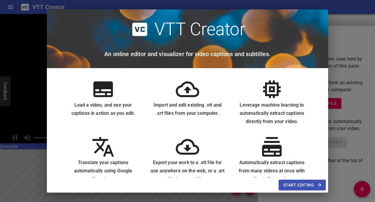
click at [103, 90] on icon at bounding box center [102, 88] width 23 height 23
click at [306, 184] on span "Start Editing" at bounding box center [302, 184] width 38 height 7
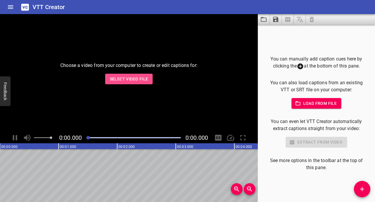
click at [121, 74] on button "Select Video File" at bounding box center [129, 79] width 48 height 11
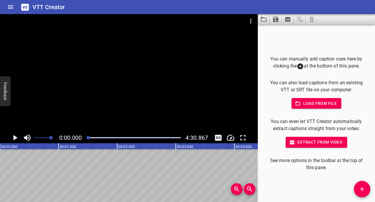
click at [307, 140] on span "Extract from video" at bounding box center [316, 141] width 52 height 7
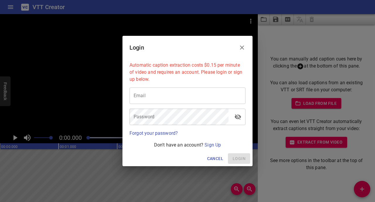
click at [204, 99] on input "email" at bounding box center [187, 95] width 116 height 16
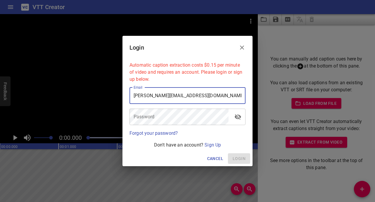
type input "[PERSON_NAME][EMAIL_ADDRESS][DOMAIN_NAME]"
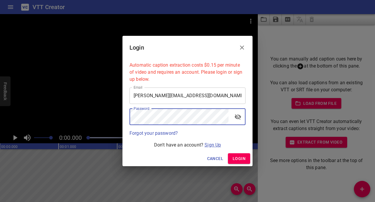
click at [214, 142] on link "Sign Up" at bounding box center [212, 145] width 16 height 6
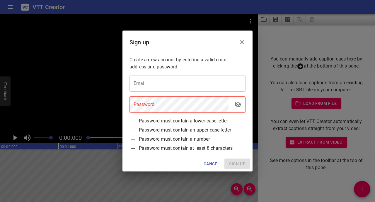
click at [165, 80] on input "email" at bounding box center [187, 83] width 116 height 16
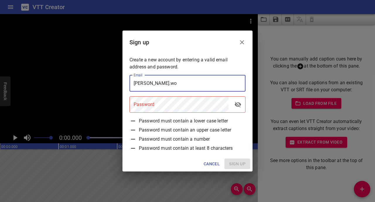
click at [192, 85] on input "[PERSON_NAME].wo" at bounding box center [187, 83] width 116 height 16
click at [182, 85] on input "[PERSON_NAME]. om" at bounding box center [187, 83] width 116 height 16
type input "[PERSON_NAME][EMAIL_ADDRESS][DOMAIN_NAME]"
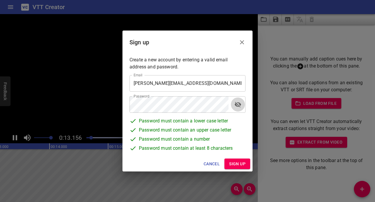
click at [239, 105] on icon "toggle password visibility" at bounding box center [237, 104] width 7 height 7
click at [239, 166] on span "Sign up" at bounding box center [237, 163] width 16 height 7
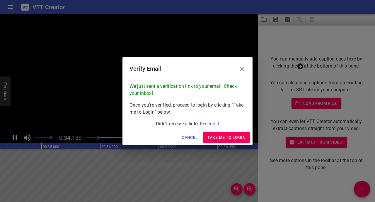
click at [225, 136] on span "Take me to Login" at bounding box center [226, 137] width 38 height 7
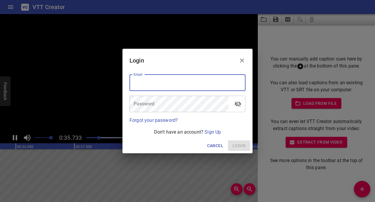
click at [173, 77] on input "email" at bounding box center [187, 82] width 116 height 16
type input "[PERSON_NAME][EMAIL_ADDRESS][DOMAIN_NAME]"
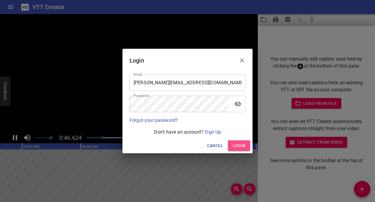
click at [239, 149] on span "Login" at bounding box center [239, 145] width 13 height 7
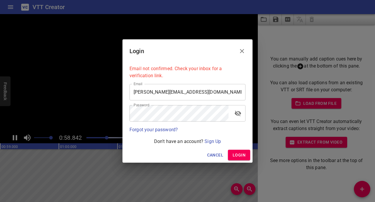
click at [242, 154] on span "Login" at bounding box center [239, 154] width 13 height 7
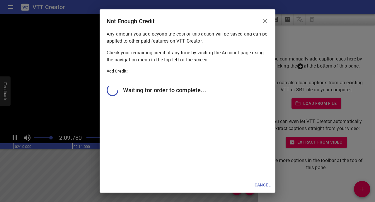
scroll to position [40, 0]
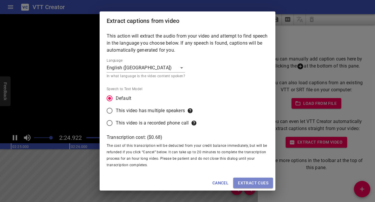
click at [246, 182] on span "Extract cues" at bounding box center [253, 182] width 30 height 7
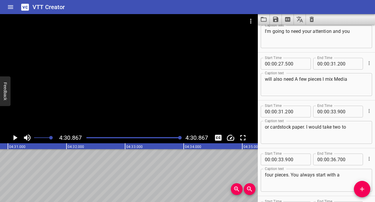
scroll to position [0, 0]
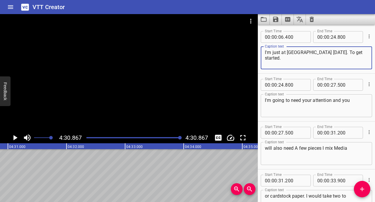
click at [290, 53] on textarea "I'm just at [GEOGRAPHIC_DATA] [DATE]. To get started." at bounding box center [316, 58] width 103 height 17
click at [272, 53] on textarea "I'm just at [GEOGRAPHIC_DATA] [DATE]. To get started." at bounding box center [316, 58] width 103 height 17
drag, startPoint x: 348, startPoint y: 52, endPoint x: 333, endPoint y: 54, distance: 15.3
click at [333, 54] on textarea "Oh hello and welcome back. I'm just at [GEOGRAPHIC_DATA] [DATE]. To get started." at bounding box center [316, 58] width 103 height 17
click at [286, 57] on textarea "Oh hello and welcome back. I'm the SnackBagdad [DATE]. To get started." at bounding box center [316, 58] width 103 height 17
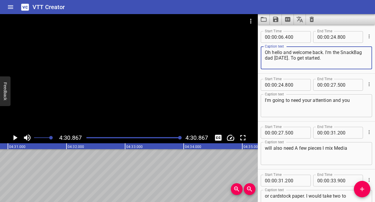
click at [273, 58] on textarea "Oh hello and welcome back. I'm the SnackBag dad [DATE]. To get started." at bounding box center [316, 58] width 103 height 17
drag, startPoint x: 286, startPoint y: 58, endPoint x: 274, endPoint y: 58, distance: 11.7
click at [274, 58] on textarea "Oh hello and welcome back. I'm the SnackBag Dad [DATE]. To get started." at bounding box center [316, 58] width 103 height 17
drag, startPoint x: 339, startPoint y: 57, endPoint x: 309, endPoint y: 58, distance: 30.2
click at [309, 58] on textarea "Oh hello and welcome back. I'm the SnackBag Dad [PERSON_NAME]. To get started." at bounding box center [316, 58] width 103 height 17
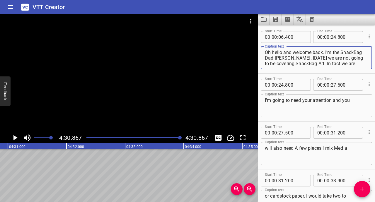
scroll to position [6, 0]
type textarea "Oh hello and welcome back. I'm the SnackBag Dad [PERSON_NAME]. [DATE] we are no…"
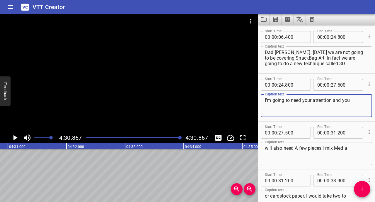
click at [265, 101] on textarea "I'm going to need your attention and you" at bounding box center [316, 105] width 103 height 17
click at [286, 105] on textarea "To get started, i'm going to need your attention and you" at bounding box center [316, 105] width 103 height 17
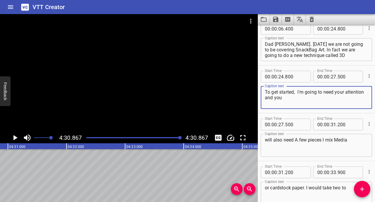
scroll to position [11, 0]
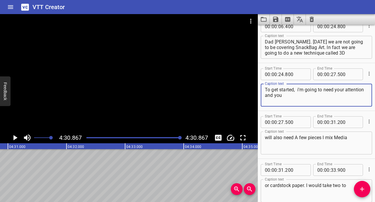
type textarea "To get started, i'm going to need your attention and you"
click at [325, 137] on textarea "will also need A few pieces I mix Media" at bounding box center [316, 142] width 103 height 17
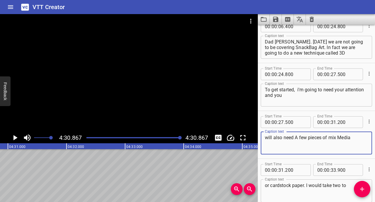
click at [336, 137] on textarea "will also need A few pieces of mix Media" at bounding box center [316, 142] width 103 height 17
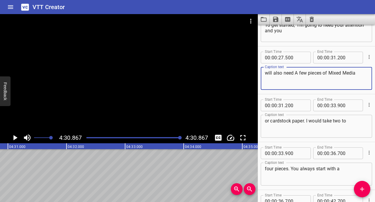
scroll to position [76, 0]
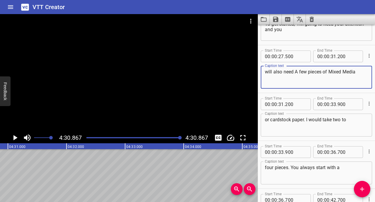
type textarea "will also need A few pieces of Mixed Media"
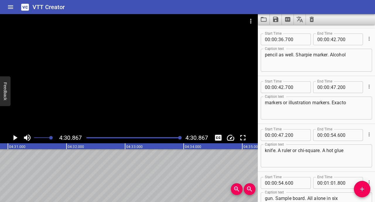
scroll to position [238, 0]
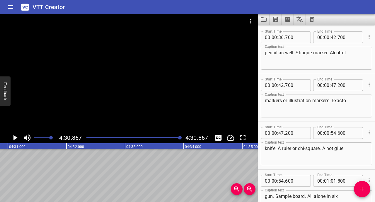
click at [339, 100] on textarea "markers or illustration markers. Exacto" at bounding box center [316, 106] width 103 height 17
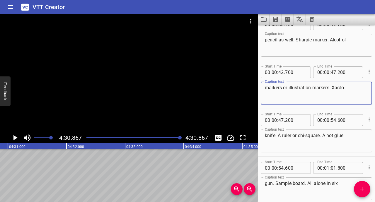
scroll to position [255, 0]
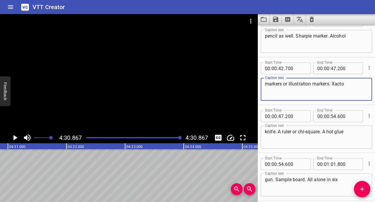
type textarea "markers or illustration markers. Xacto"
click at [308, 132] on textarea "knife. A ruler or chi-square. A hot glue" at bounding box center [316, 137] width 103 height 17
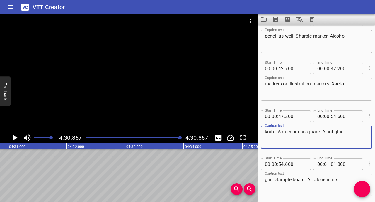
click at [304, 132] on textarea "knife. A ruler or chi-square. A hot glue" at bounding box center [316, 137] width 103 height 17
click at [305, 132] on textarea "knife. A ruler or T-square. A hot glue" at bounding box center [316, 137] width 103 height 17
type textarea "knife. A ruler or T-Square. A hot glue"
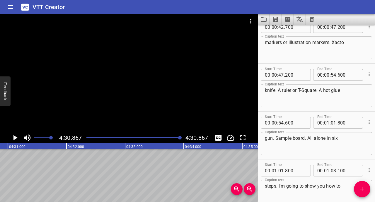
scroll to position [318, 0]
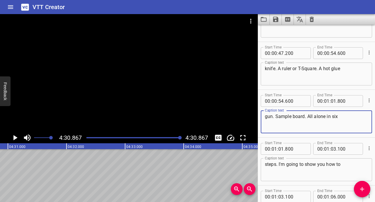
drag, startPoint x: 306, startPoint y: 115, endPoint x: 272, endPoint y: 116, distance: 33.7
click at [272, 116] on textarea "gun. Sample board. All alone in six" at bounding box center [316, 121] width 103 height 17
click at [324, 115] on textarea "gun and some foam board. All alone in six" at bounding box center [316, 121] width 103 height 17
drag, startPoint x: 276, startPoint y: 121, endPoint x: 352, endPoint y: 117, distance: 76.9
click at [352, 117] on textarea "gun and some foam board. Follow along All alone in six" at bounding box center [316, 121] width 103 height 17
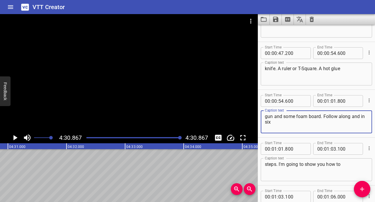
type textarea "gun and some foam board. Follow along and in six"
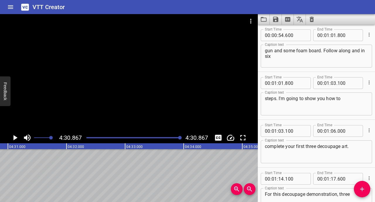
scroll to position [385, 0]
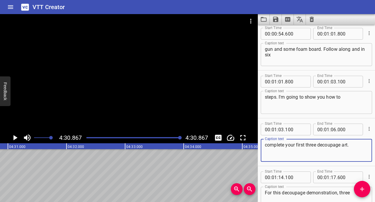
click at [321, 145] on textarea "complete your first three decoupage art." at bounding box center [316, 150] width 103 height 17
click at [346, 144] on textarea "complete your first three Decoupage art." at bounding box center [316, 150] width 103 height 17
drag, startPoint x: 317, startPoint y: 144, endPoint x: 306, endPoint y: 145, distance: 10.6
click at [306, 145] on textarea "complete your first three Decoupage Art." at bounding box center [316, 150] width 103 height 17
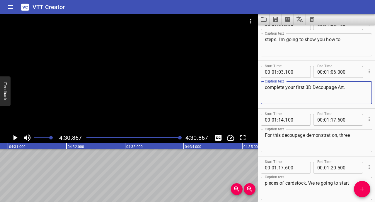
scroll to position [437, 0]
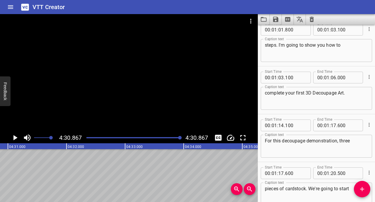
click at [354, 88] on div "complete your first 3D Decoupage Art. Caption text" at bounding box center [316, 98] width 111 height 23
click at [354, 93] on textarea "complete your first 3D Decoupage Art." at bounding box center [316, 98] width 103 height 17
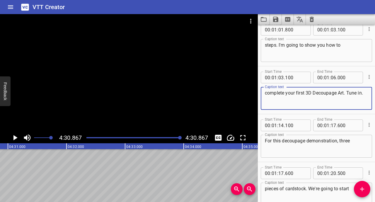
type textarea "complete your first 3D Decoupage Art. Tune in."
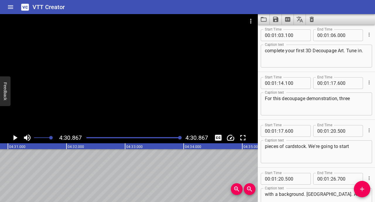
scroll to position [483, 0]
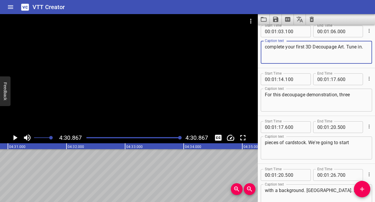
click at [341, 95] on textarea "For this decoupage demonstration, three" at bounding box center [316, 100] width 103 height 17
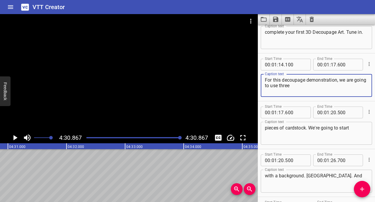
scroll to position [501, 0]
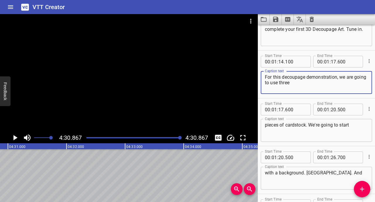
type textarea "For this decoupage demonstration, we are going to use three"
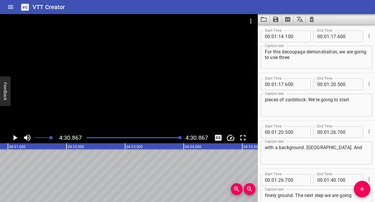
scroll to position [525, 0]
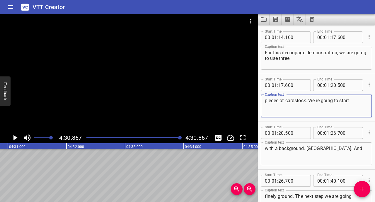
click at [354, 101] on textarea "pieces of cardstock. We're going to start" at bounding box center [316, 106] width 103 height 17
type textarea "pieces of cardstock. We're going to start with pencil creating a"
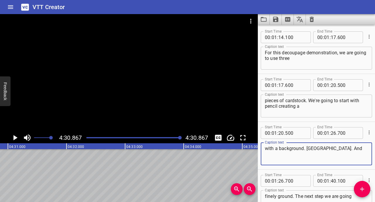
click at [274, 148] on textarea "with a background. [GEOGRAPHIC_DATA]. And" at bounding box center [316, 153] width 103 height 17
click at [295, 149] on textarea "a background. [GEOGRAPHIC_DATA]. And" at bounding box center [316, 153] width 103 height 17
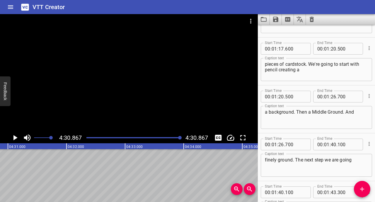
scroll to position [568, 0]
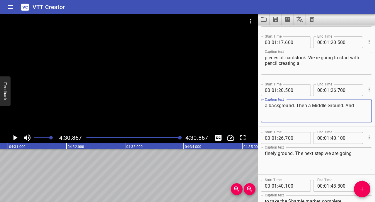
click at [347, 103] on textarea "a background. Then a Middle Ground. And" at bounding box center [316, 111] width 103 height 17
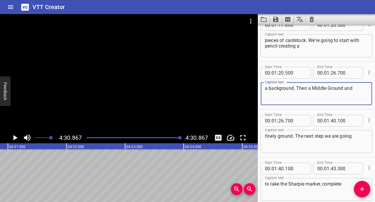
scroll to position [593, 0]
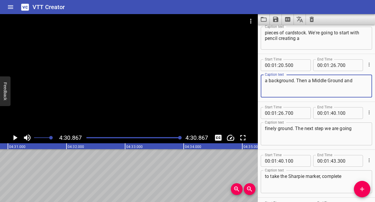
type textarea "a background. Then a Middle Ground and"
click at [276, 128] on textarea "finely ground. The next step we are going" at bounding box center [316, 133] width 103 height 17
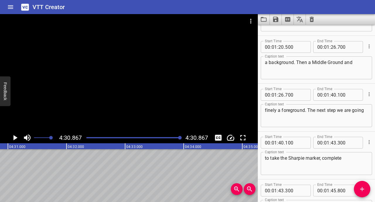
scroll to position [613, 0]
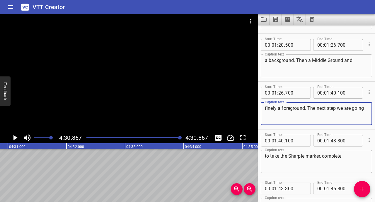
drag, startPoint x: 308, startPoint y: 107, endPoint x: 374, endPoint y: 113, distance: 66.5
click at [374, 113] on div "Start Time 00 : 01 : 26 . 700 Start Time End Time 00 : 01 : 40 . 100 End Time C…" at bounding box center [316, 104] width 117 height 47
type textarea "finely a foreground."
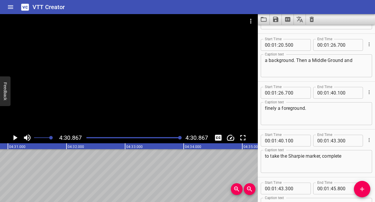
click at [264, 155] on div "to take the Sharpie marker, complete Caption text" at bounding box center [316, 161] width 111 height 23
paste textarea "The next step we are going"
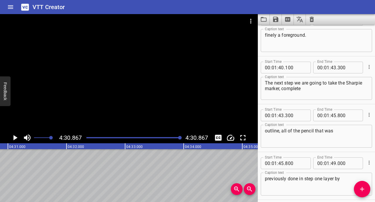
scroll to position [687, 0]
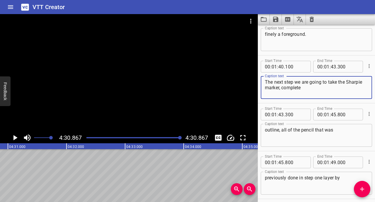
click at [303, 88] on textarea "The next step we are going to take the Sharpie marker, complete" at bounding box center [316, 87] width 103 height 17
type textarea "The next step we are going to take the Sharpie marker and we're going to simply"
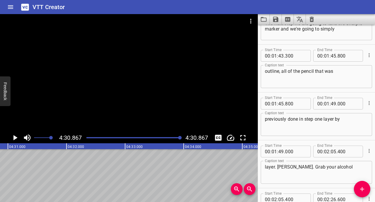
scroll to position [746, 0]
click at [324, 117] on textarea "previously done in step one layer by" at bounding box center [316, 123] width 103 height 17
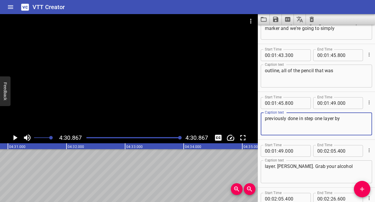
click at [324, 118] on textarea "previously done in step one layer by" at bounding box center [316, 123] width 103 height 17
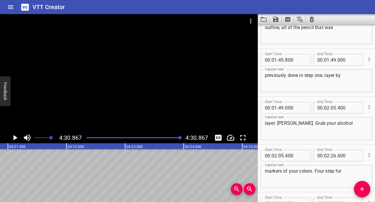
scroll to position [793, 0]
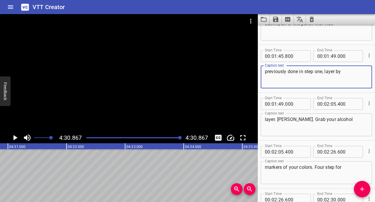
drag, startPoint x: 343, startPoint y: 73, endPoint x: 326, endPoint y: 70, distance: 17.5
click at [326, 70] on textarea "previously done in step one, layer by" at bounding box center [316, 77] width 103 height 17
type textarea "previously done in step one, l"
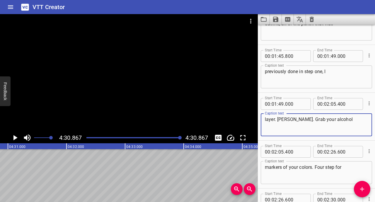
drag, startPoint x: 347, startPoint y: 119, endPoint x: 263, endPoint y: 120, distance: 84.1
click at [263, 120] on div "layer. [PERSON_NAME]. Grab your alcohol Caption text" at bounding box center [316, 124] width 111 height 23
paste textarea "ayer by"
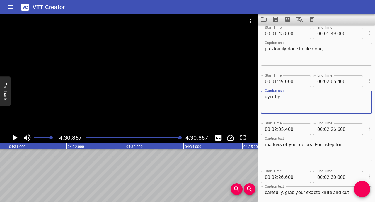
scroll to position [816, 0]
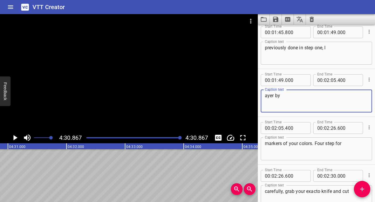
type textarea "ayer by"
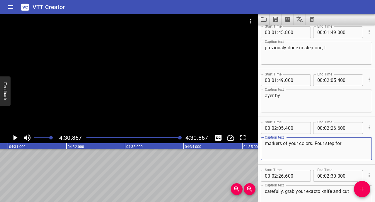
drag, startPoint x: 345, startPoint y: 143, endPoint x: 260, endPoint y: 142, distance: 85.0
click at [260, 142] on div "Start Time 00 : 02 : 05 . 400 Start Time End Time 00 : 02 : 26 . 600 End Time C…" at bounding box center [316, 140] width 117 height 47
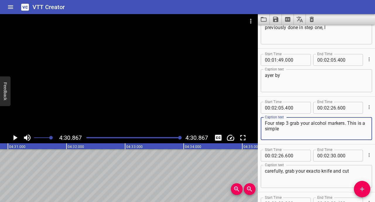
scroll to position [838, 0]
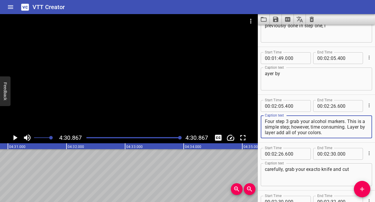
type textarea "Four step 3 grab your alcohol markers. This is a simple step; however, time con…"
click at [264, 170] on div "carefully, grab your exacto knife and cut Caption text" at bounding box center [316, 174] width 111 height 23
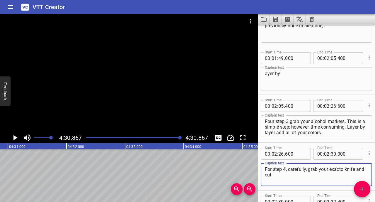
click at [336, 170] on textarea "For step 4, carefully, grab your exacto knife and cut" at bounding box center [316, 174] width 103 height 17
click at [307, 168] on textarea "For step 4, carefully, grab your Xacto knife and cut" at bounding box center [316, 174] width 103 height 17
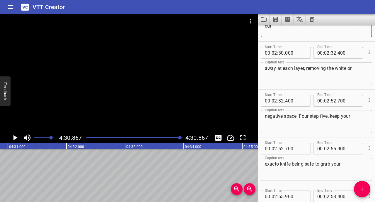
scroll to position [1002, 0]
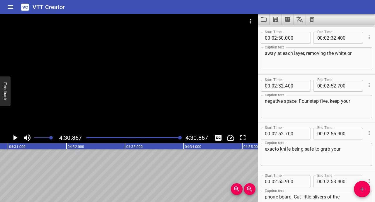
type textarea "For step 4, carefully grab your Xacto knife and cut"
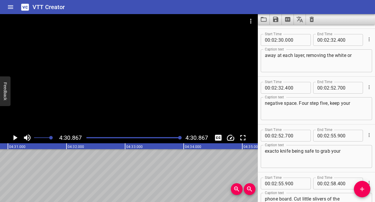
scroll to position [999, 0]
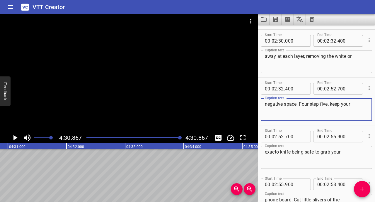
drag, startPoint x: 300, startPoint y: 104, endPoint x: 257, endPoint y: 108, distance: 42.4
click at [258, 108] on div "Start Time 00 : 02 : 32 . 400 Start Time End Time 00 : 02 : 52 . 700 End Time C…" at bounding box center [316, 100] width 117 height 47
click at [299, 104] on textarea "negative space. Four step five, keep your" at bounding box center [316, 109] width 103 height 17
drag, startPoint x: 299, startPoint y: 104, endPoint x: 265, endPoint y: 104, distance: 34.9
click at [265, 104] on textarea "negative space. Four step five, keep your" at bounding box center [316, 109] width 103 height 17
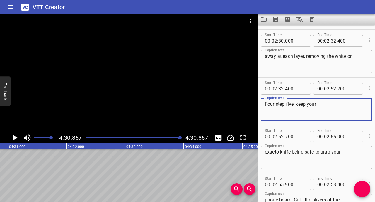
type textarea "Four step five, keep your"
click at [359, 55] on textarea "away at each layer, removing the white or" at bounding box center [316, 61] width 103 height 17
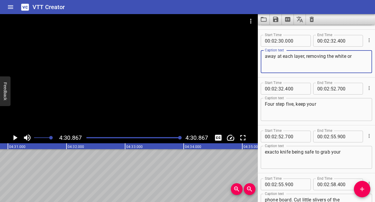
paste textarea "negative space."
type textarea "away at each layer, removing the white or negative space."
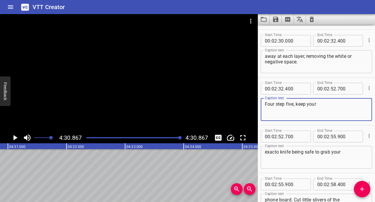
click at [265, 103] on textarea "Four step five, keep your" at bounding box center [316, 109] width 103 height 17
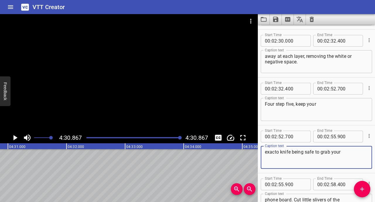
click at [270, 152] on textarea "exacto knife being safe to grab your" at bounding box center [316, 157] width 103 height 17
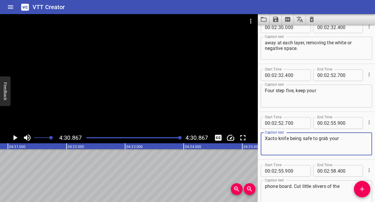
scroll to position [1014, 0]
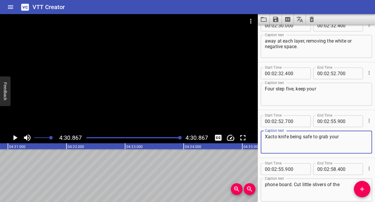
click at [293, 137] on textarea "Xacto knife being safe to grab your" at bounding box center [316, 142] width 103 height 17
click at [290, 136] on textarea "Xacto knife being safe to grab your" at bounding box center [316, 142] width 103 height 17
drag, startPoint x: 318, startPoint y: 136, endPoint x: 313, endPoint y: 137, distance: 5.0
click at [313, 137] on textarea "Xacto knife, being safe to grab your" at bounding box center [316, 142] width 103 height 17
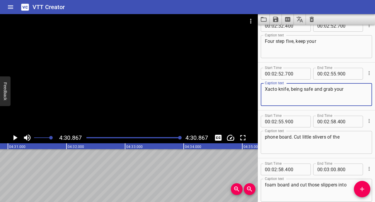
scroll to position [1063, 0]
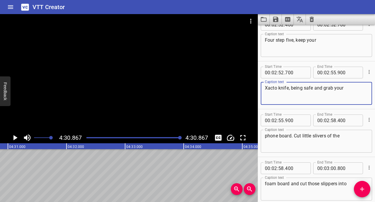
type textarea "Xacto knife, being safe and grab your"
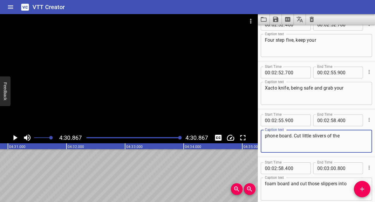
drag, startPoint x: 279, startPoint y: 135, endPoint x: 264, endPoint y: 137, distance: 15.3
click at [264, 137] on div "phone board. Cut little slivers of the Caption text" at bounding box center [316, 140] width 111 height 23
type textarea "foam board. Cut little slivers of the"
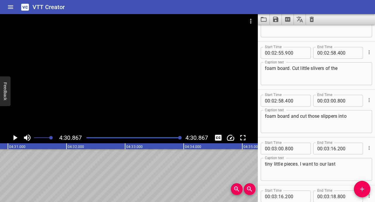
scroll to position [1132, 0]
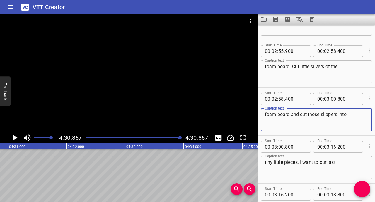
drag, startPoint x: 339, startPoint y: 113, endPoint x: 326, endPoint y: 113, distance: 12.3
click at [326, 113] on textarea "foam board and cut those slippers into" at bounding box center [316, 119] width 103 height 17
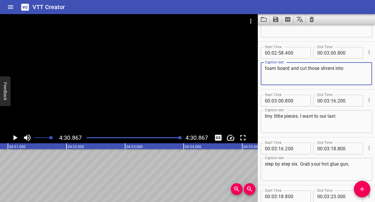
scroll to position [1187, 0]
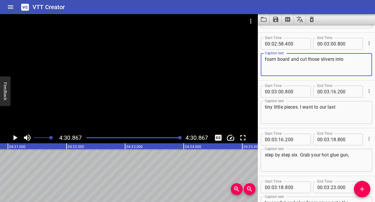
type textarea "foam board and cut those slivers into"
click at [286, 106] on textarea "tiny little pieces. I want to our last" at bounding box center [316, 112] width 103 height 17
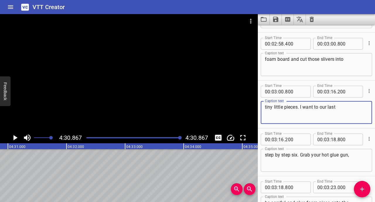
drag, startPoint x: 300, startPoint y: 107, endPoint x: 261, endPoint y: 105, distance: 38.7
click at [261, 105] on div "tiny little pieces. I want to our last Caption text" at bounding box center [316, 112] width 111 height 23
type textarea "I want to our last"
click at [353, 59] on textarea "foam board and cut those slivers into" at bounding box center [316, 64] width 103 height 17
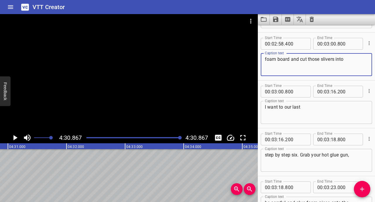
paste textarea "tiny little pieces."
type textarea "foam board and cut those slivers into tiny little pieces."
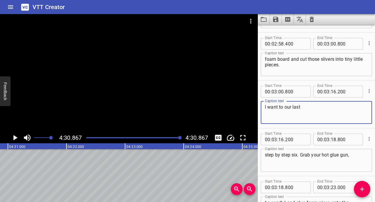
click at [267, 106] on textarea "I want to our last" at bounding box center [316, 112] width 103 height 17
drag, startPoint x: 277, startPoint y: 106, endPoint x: 248, endPoint y: 107, distance: 29.3
click at [248, 107] on main "4:30.867 4:30.867 00:00.000 00:01.000 00:02.000 00:03.000 00:04.000 00:05.000 0…" at bounding box center [187, 107] width 375 height 187
type textarea "Now on to our last"
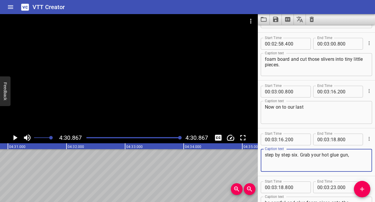
click at [280, 155] on textarea "step by step six. Grab your hot glue gun," at bounding box center [316, 160] width 103 height 17
type textarea "step six. Grab your hot glue gun,"
click at [320, 110] on textarea "Now on to our last" at bounding box center [316, 112] width 103 height 17
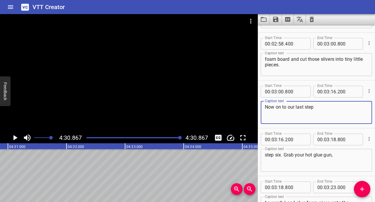
type textarea "Now on to our last step"
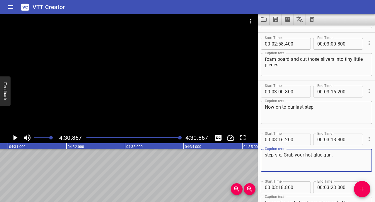
click at [267, 154] on textarea "step six. Grab your hot glue gun," at bounding box center [316, 160] width 103 height 17
type textarea "step six. Grab your hot glue gun,"
click at [328, 105] on textarea "Now on to our last step" at bounding box center [316, 112] width 103 height 17
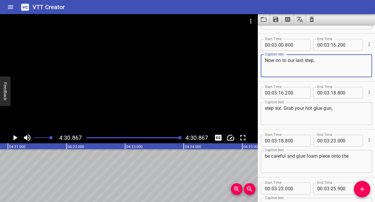
scroll to position [1236, 0]
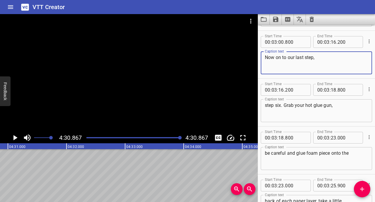
type textarea "Now on to our last step,"
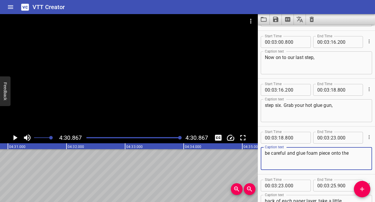
click at [306, 153] on textarea "be careful and glue foam piece onto the" at bounding box center [316, 158] width 103 height 17
type textarea "be careful and glue each foam piece onto the"
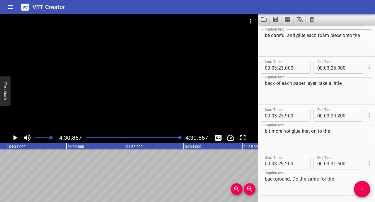
scroll to position [1355, 0]
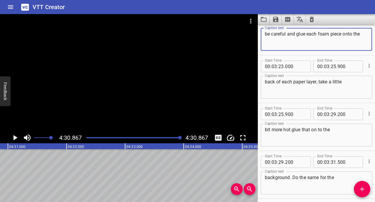
click at [302, 130] on textarea "bit more hot glue that on to the" at bounding box center [316, 135] width 103 height 17
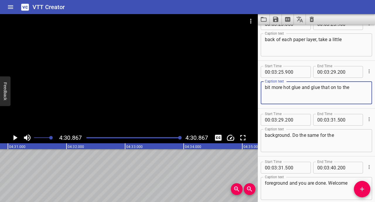
scroll to position [1402, 0]
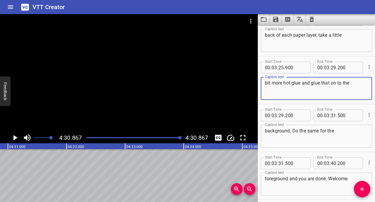
type textarea "bit more hot glue and glue that on to the"
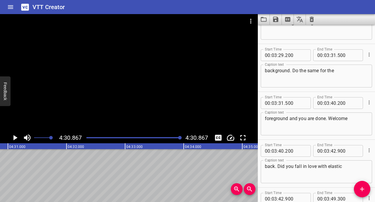
scroll to position [1463, 0]
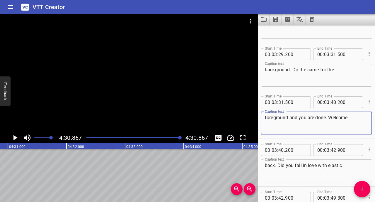
drag, startPoint x: 348, startPoint y: 118, endPoint x: 329, endPoint y: 118, distance: 19.3
click at [329, 118] on textarea "foreground and you are done. Welcome" at bounding box center [316, 123] width 103 height 17
type textarea "foreground and you are done."
click at [265, 165] on textarea "back. Did you fall in love with elastic" at bounding box center [316, 170] width 103 height 17
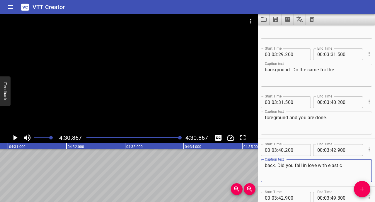
paste textarea "Welcome"
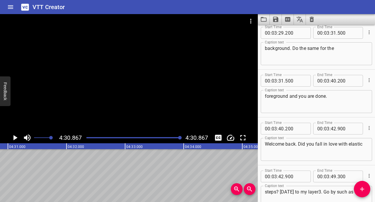
scroll to position [1495, 0]
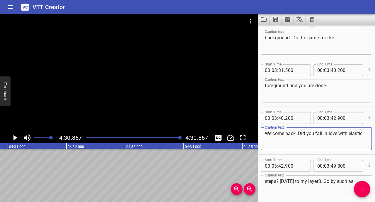
click at [299, 132] on textarea "Welcome back. Did you fall in love with elastic" at bounding box center [316, 138] width 103 height 17
click at [342, 133] on textarea "Welcome back. If you followed along, Did you fall in love with elastic" at bounding box center [316, 138] width 103 height 17
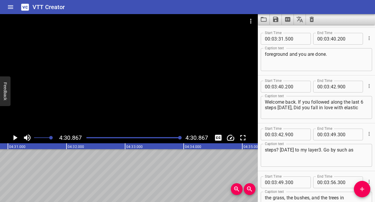
scroll to position [1524, 0]
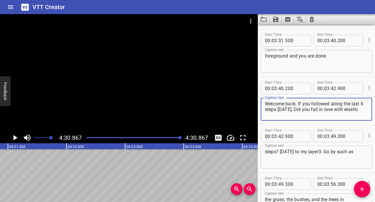
drag, startPoint x: 289, startPoint y: 108, endPoint x: 279, endPoint y: 108, distance: 10.3
click at [279, 108] on textarea "Welcome back. If you followed along the last 6 steps [DATE], Did you fall in lo…" at bounding box center [316, 109] width 103 height 17
drag, startPoint x: 283, startPoint y: 114, endPoint x: 311, endPoint y: 109, distance: 29.0
click at [311, 109] on textarea "Welcome back. If you followed along the last 6 steps that I explained, Did you …" at bounding box center [316, 109] width 103 height 17
type textarea "Welcome back. If you followed along the last 6 steps that I explained, you woul…"
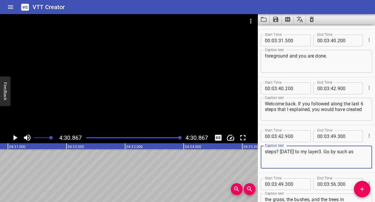
drag, startPoint x: 361, startPoint y: 152, endPoint x: 265, endPoint y: 151, distance: 95.5
click at [265, 151] on textarea "steps? [DATE] to my layer3. Go by such as" at bounding box center [316, 157] width 103 height 17
click at [265, 151] on textarea at bounding box center [316, 157] width 103 height 17
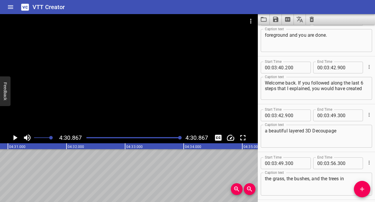
scroll to position [1554, 0]
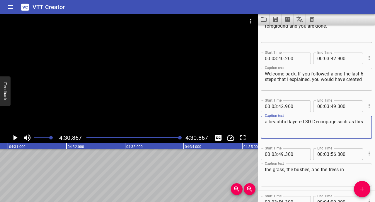
type textarea "a beautiful layered 3D Decoupage such as this."
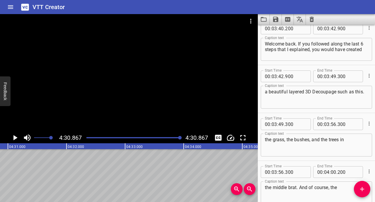
scroll to position [1589, 0]
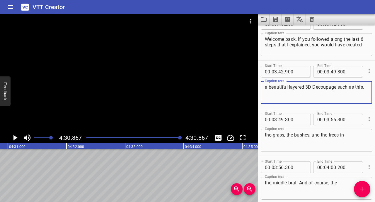
click at [264, 135] on div "the grass, the bushes, and the trees in Caption text" at bounding box center [316, 140] width 111 height 23
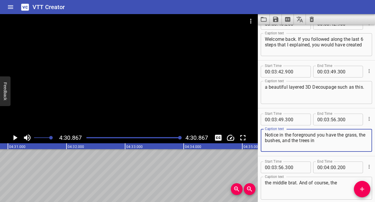
drag, startPoint x: 318, startPoint y: 140, endPoint x: 309, endPoint y: 140, distance: 8.8
click at [309, 140] on textarea "Notice in the foreground you have the grass, the bushes, and the trees in" at bounding box center [316, 140] width 103 height 17
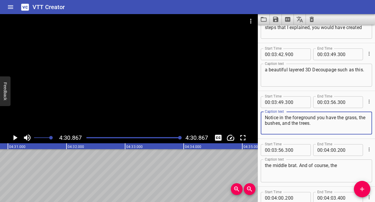
scroll to position [1622, 0]
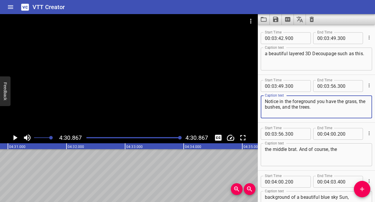
type textarea "Notice in the foreground you have the grass, the bushes, and the trees."
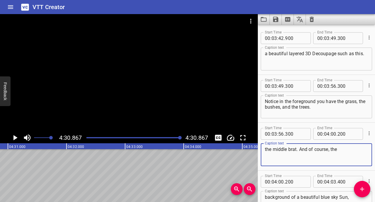
drag, startPoint x: 272, startPoint y: 148, endPoint x: 265, endPoint y: 150, distance: 7.2
click at [265, 150] on textarea "the middle brat. And of course, the" at bounding box center [316, 154] width 103 height 17
drag, startPoint x: 298, startPoint y: 148, endPoint x: 288, endPoint y: 149, distance: 9.5
click at [288, 149] on textarea "The middle brat. And of course, the" at bounding box center [316, 154] width 103 height 17
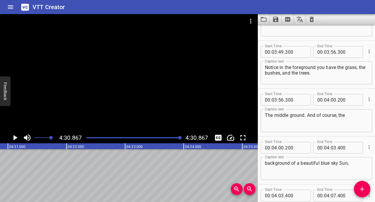
scroll to position [1659, 0]
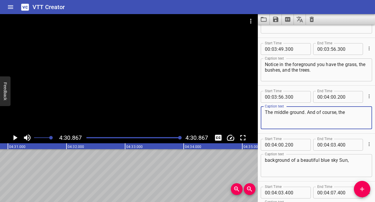
drag, startPoint x: 346, startPoint y: 111, endPoint x: 305, endPoint y: 112, distance: 41.6
click at [305, 112] on textarea "The middle ground. And of course, the" at bounding box center [316, 117] width 103 height 17
type textarea "The middle ground you have the [GEOGRAPHIC_DATA]."
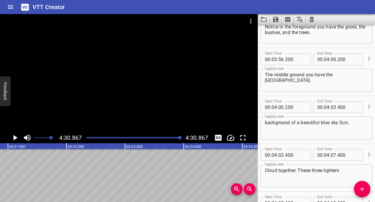
scroll to position [1702, 0]
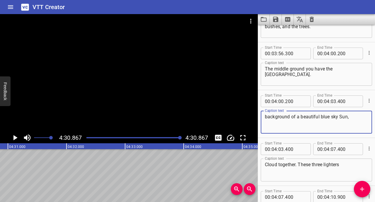
click at [265, 116] on textarea "background of a beautiful blue sky Sun," at bounding box center [316, 122] width 103 height 17
drag, startPoint x: 339, startPoint y: 117, endPoint x: 329, endPoint y: 117, distance: 9.7
click at [329, 117] on textarea "And of course the background of a beautiful blue sky Sun," at bounding box center [316, 122] width 103 height 17
click at [282, 122] on textarea "And of course the background. The beautiful blue sky Sun," at bounding box center [316, 122] width 103 height 17
click at [299, 121] on textarea "And of course the background. The beautiful blue sky, Sun," at bounding box center [316, 122] width 103 height 17
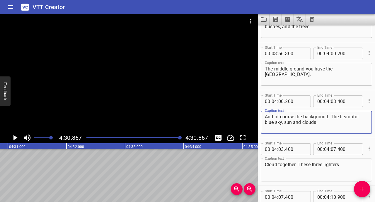
type textarea "And of course the background. The beautiful blue sky, sun and clouds."
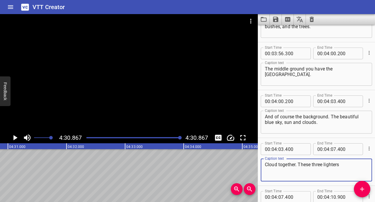
click at [297, 165] on textarea "Cloud together. These three lighters" at bounding box center [316, 169] width 103 height 17
drag, startPoint x: 301, startPoint y: 163, endPoint x: 262, endPoint y: 163, distance: 38.4
click at [263, 163] on div "Cloud together. These three lighters Caption text" at bounding box center [316, 169] width 111 height 23
drag, startPoint x: 328, startPoint y: 163, endPoint x: 311, endPoint y: 163, distance: 17.6
click at [311, 163] on textarea "Together these three lighters" at bounding box center [316, 169] width 103 height 17
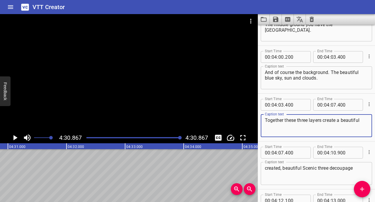
scroll to position [1756, 0]
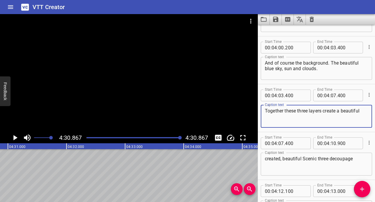
type textarea "Together these three layers create a beautiful"
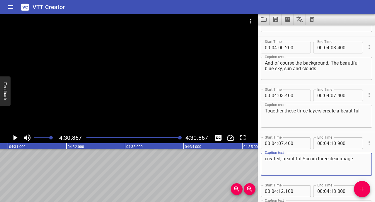
drag, startPoint x: 302, startPoint y: 157, endPoint x: 261, endPoint y: 161, distance: 41.2
click at [262, 161] on div "created, beautiful Scenic three decoupage Caption text" at bounding box center [316, 163] width 111 height 23
click at [297, 158] on textarea "created, beautiful Scenic three decoupage" at bounding box center [316, 164] width 103 height 17
drag, startPoint x: 303, startPoint y: 158, endPoint x: 267, endPoint y: 155, distance: 35.8
click at [267, 155] on div "created, beautiful Scenic three decoupage Caption text" at bounding box center [316, 163] width 111 height 23
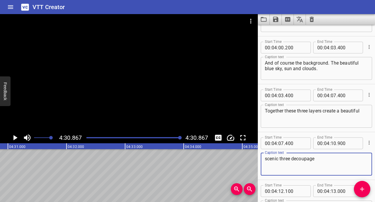
drag, startPoint x: 318, startPoint y: 158, endPoint x: 280, endPoint y: 159, distance: 37.8
click at [280, 159] on textarea "scenic three decoupage" at bounding box center [316, 164] width 103 height 17
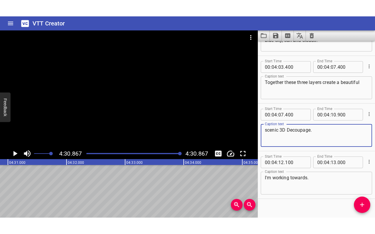
scroll to position [1808, 0]
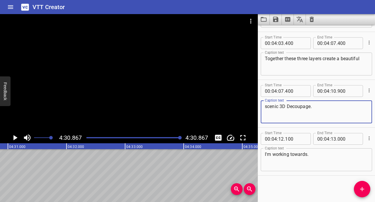
type textarea "scenic 3D Decoupage."
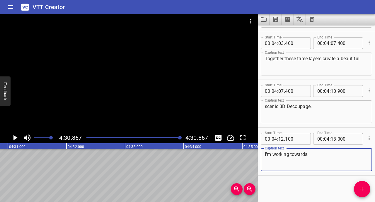
drag, startPoint x: 308, startPoint y: 152, endPoint x: 251, endPoint y: 154, distance: 57.8
click at [251, 154] on main "4:30.867 4:30.867 00:00.000 00:01.000 00:02.000 00:03.000 00:04.000 00:05.000 0…" at bounding box center [187, 107] width 375 height 187
type textarea "For more tutorials follow along. I'll see you next time."
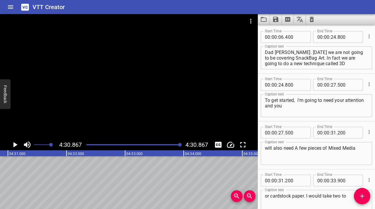
scroll to position [0, 0]
click at [276, 21] on icon "Save captions to file" at bounding box center [275, 19] width 7 height 7
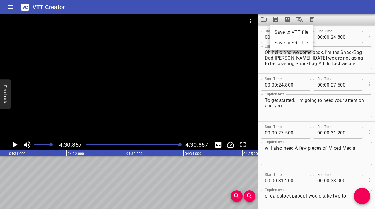
click at [282, 32] on li "Save to VTT file" at bounding box center [291, 32] width 43 height 11
